Goal: Information Seeking & Learning: Understand process/instructions

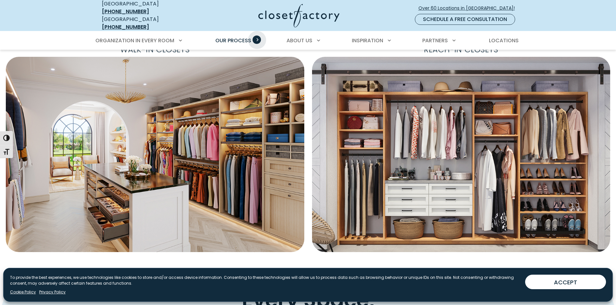
click at [257, 36] on span "Primary Menu" at bounding box center [256, 40] width 8 height 8
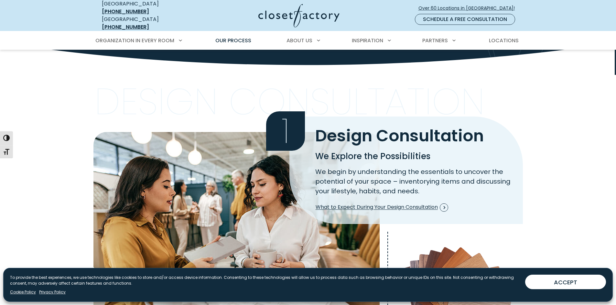
scroll to position [97, 0]
